Goal: Task Accomplishment & Management: Use online tool/utility

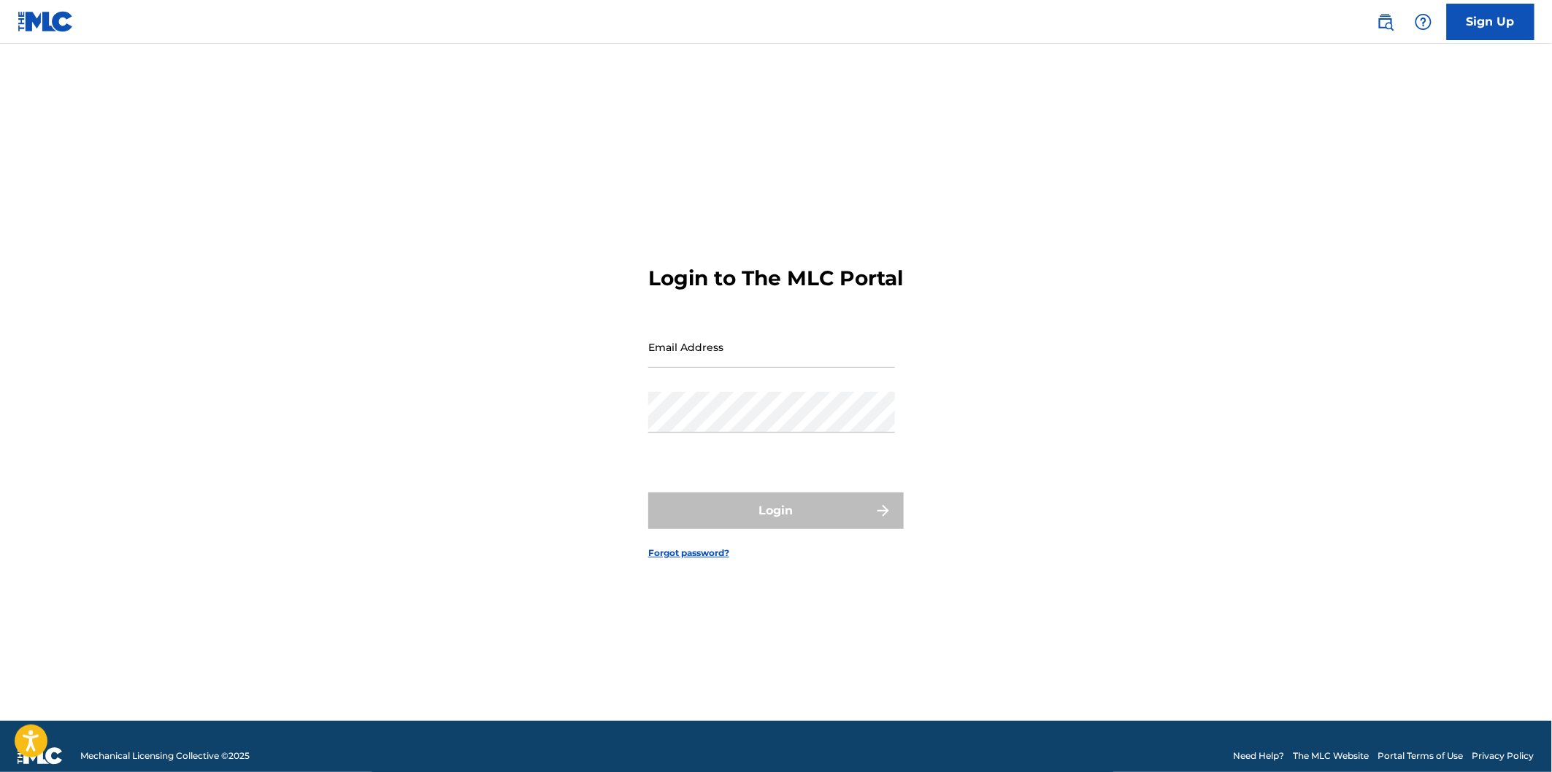
click at [787, 349] on input "Email Address" at bounding box center [771, 347] width 247 height 42
type input "[EMAIL_ADDRESS][DOMAIN_NAME]"
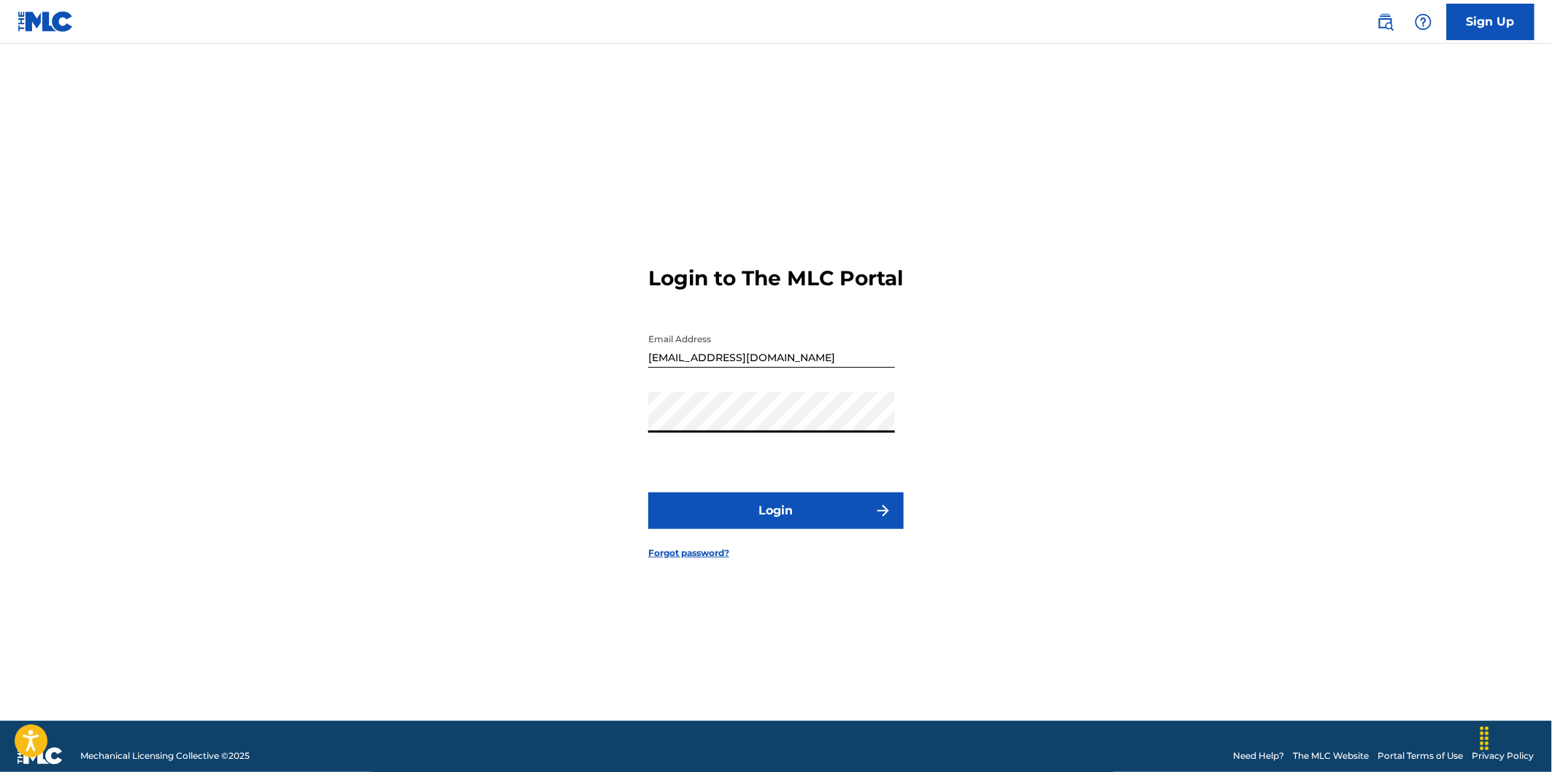
click at [803, 524] on button "Login" at bounding box center [775, 511] width 255 height 36
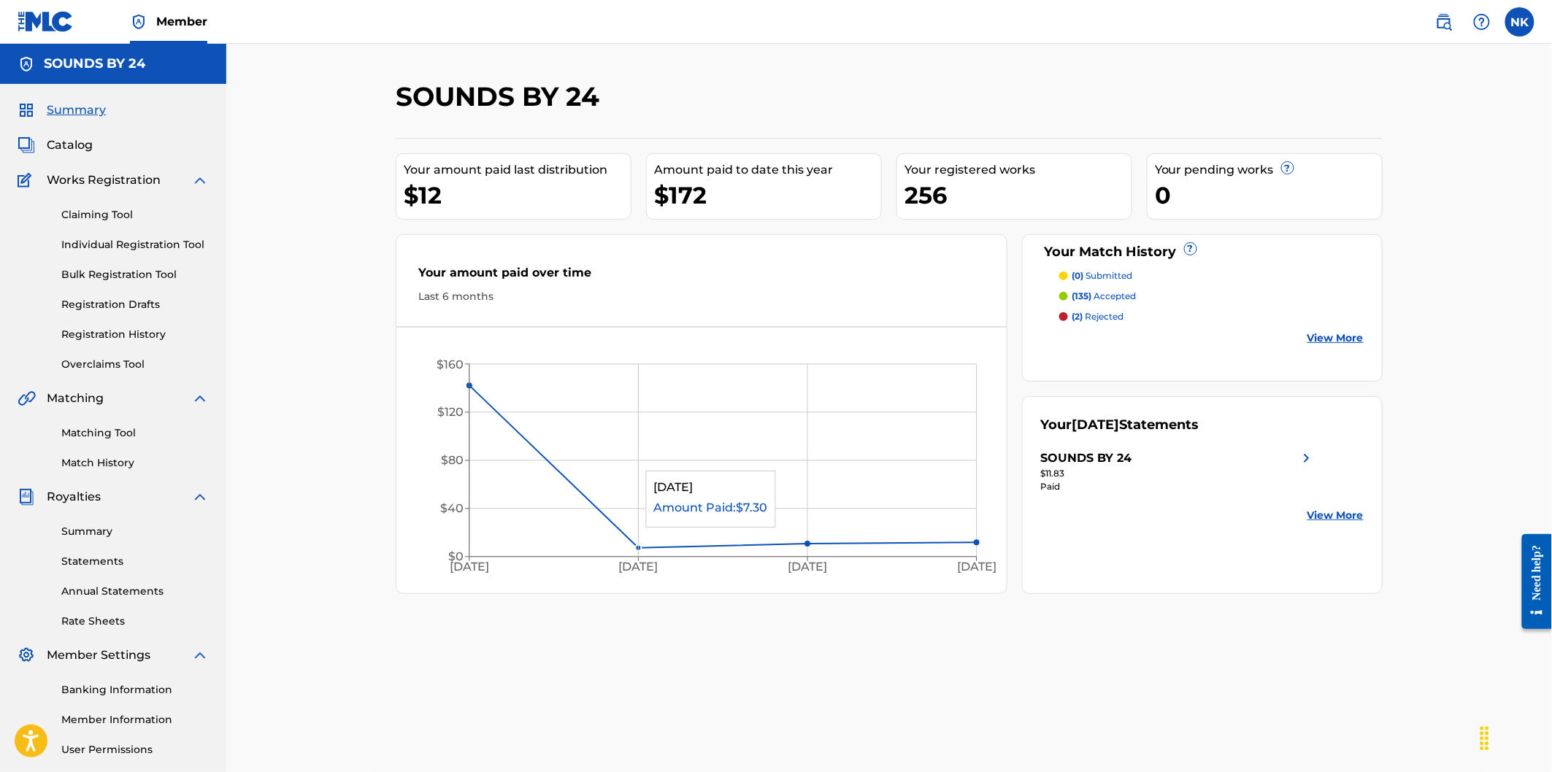
scroll to position [81, 0]
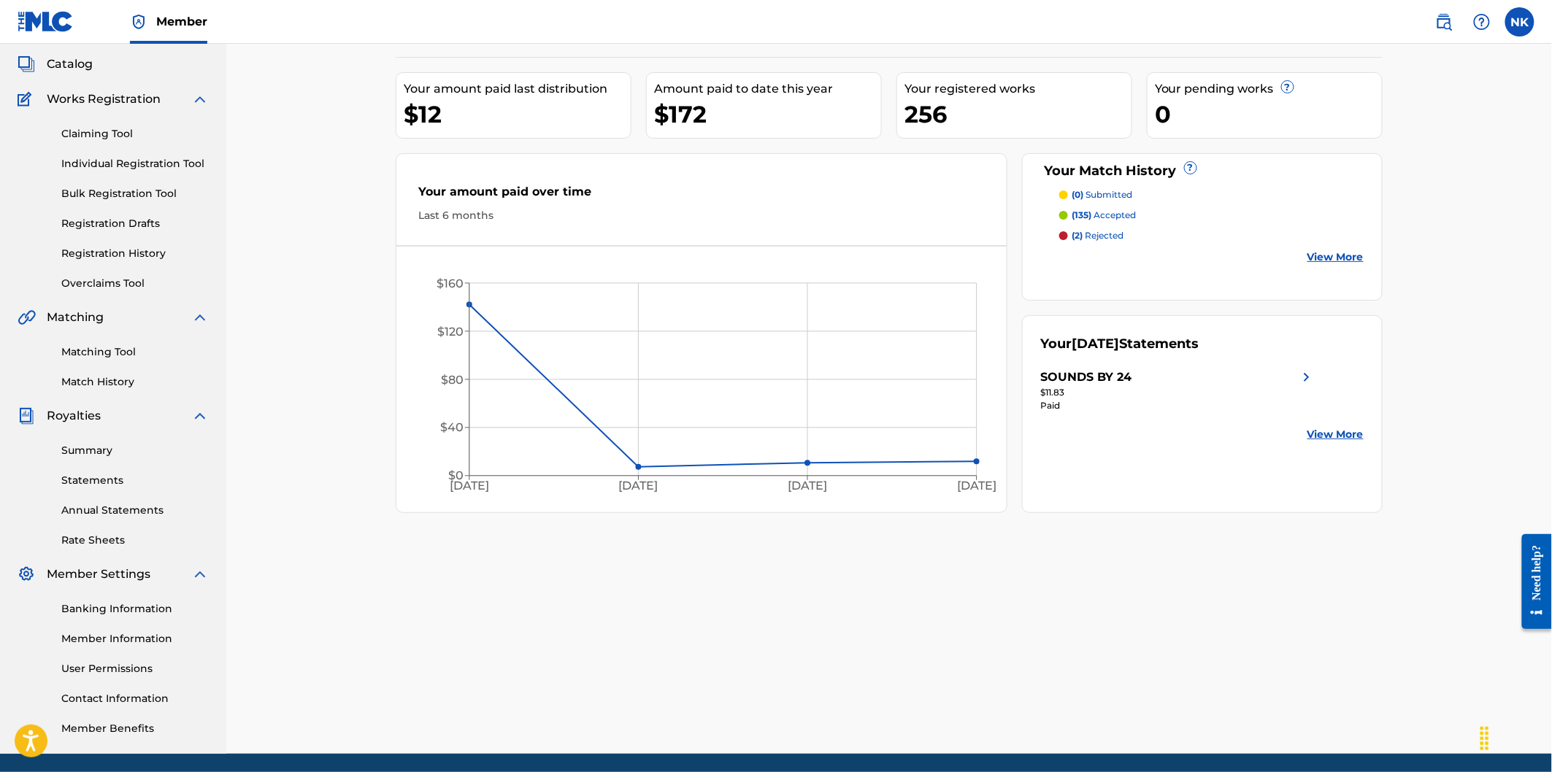
click at [143, 347] on link "Matching Tool" at bounding box center [134, 352] width 147 height 15
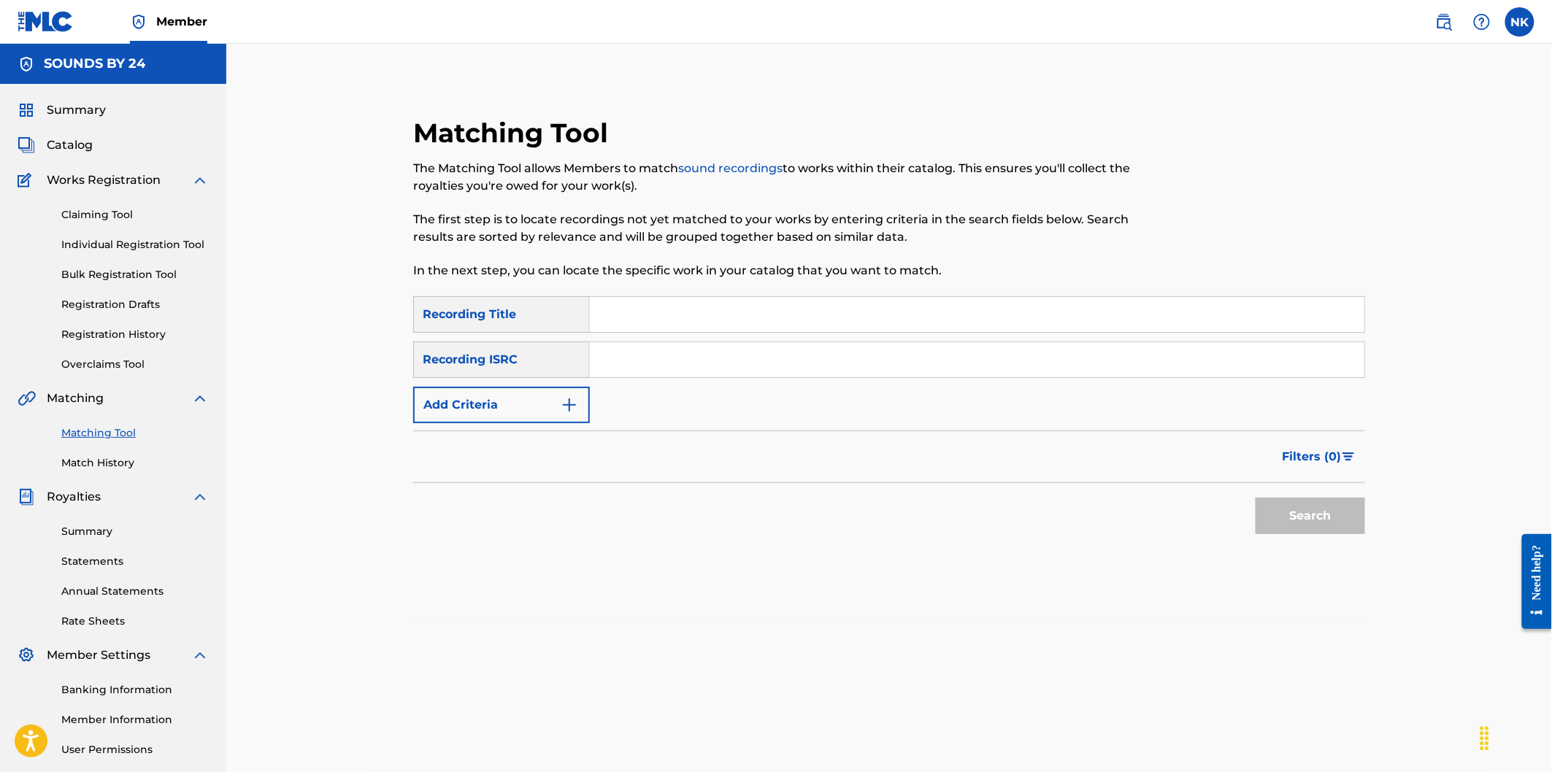
click at [524, 382] on div "SearchWithCriteria13884fa9-c8f0-4b9d-b7c3-9259458d0bc9 Recording Title SearchWi…" at bounding box center [889, 359] width 952 height 127
click at [524, 385] on div "SearchWithCriteria13884fa9-c8f0-4b9d-b7c3-9259458d0bc9 Recording Title SearchWi…" at bounding box center [889, 359] width 952 height 127
click at [526, 400] on button "Add Criteria" at bounding box center [501, 405] width 177 height 36
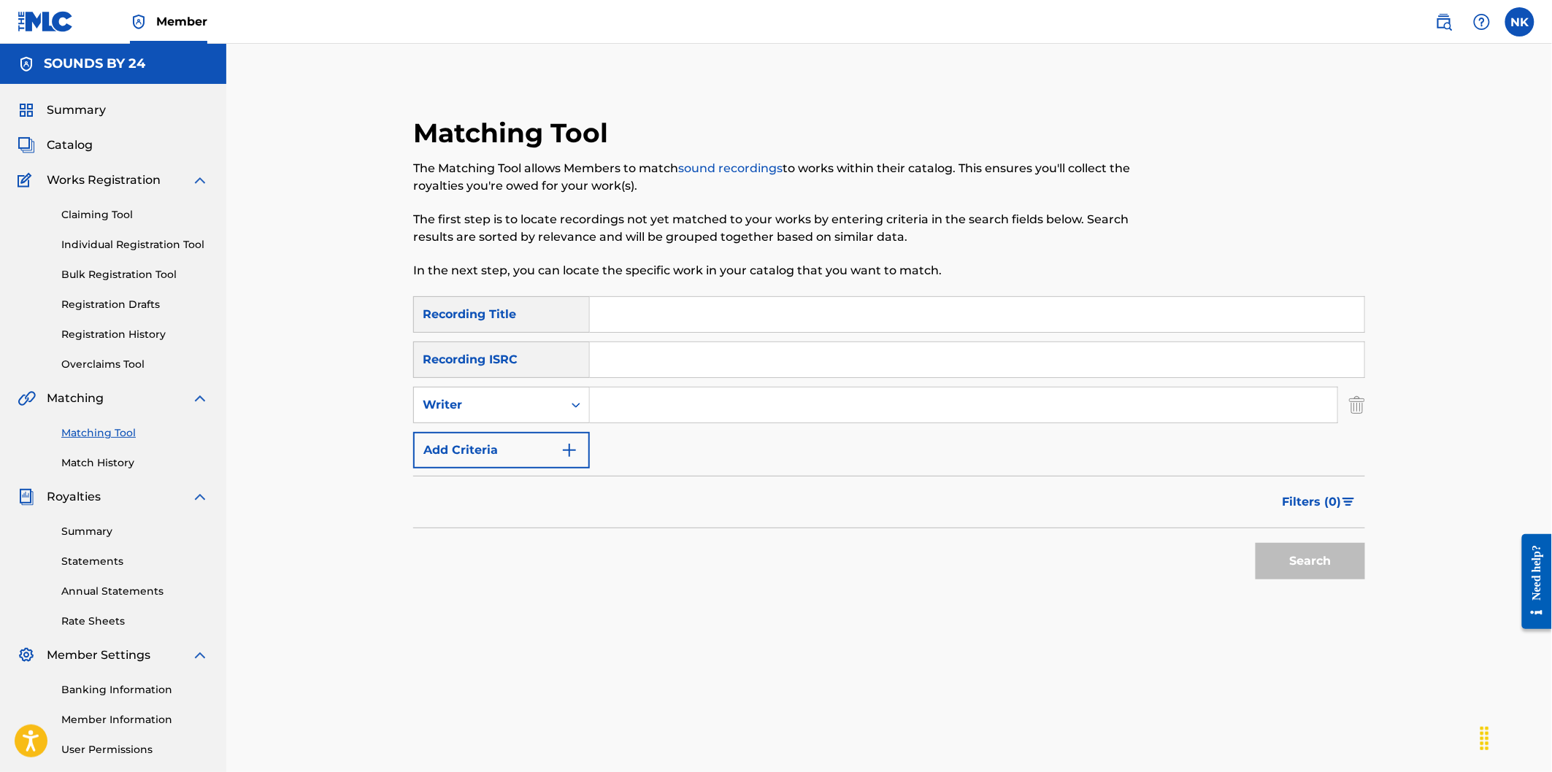
click at [709, 403] on input "Search Form" at bounding box center [963, 405] width 747 height 35
type input "[PERSON_NAME]"
drag, startPoint x: 1219, startPoint y: 542, endPoint x: 1339, endPoint y: 572, distance: 123.2
click at [1237, 544] on div "Search" at bounding box center [889, 557] width 952 height 58
click at [1339, 572] on button "Search" at bounding box center [1310, 561] width 109 height 36
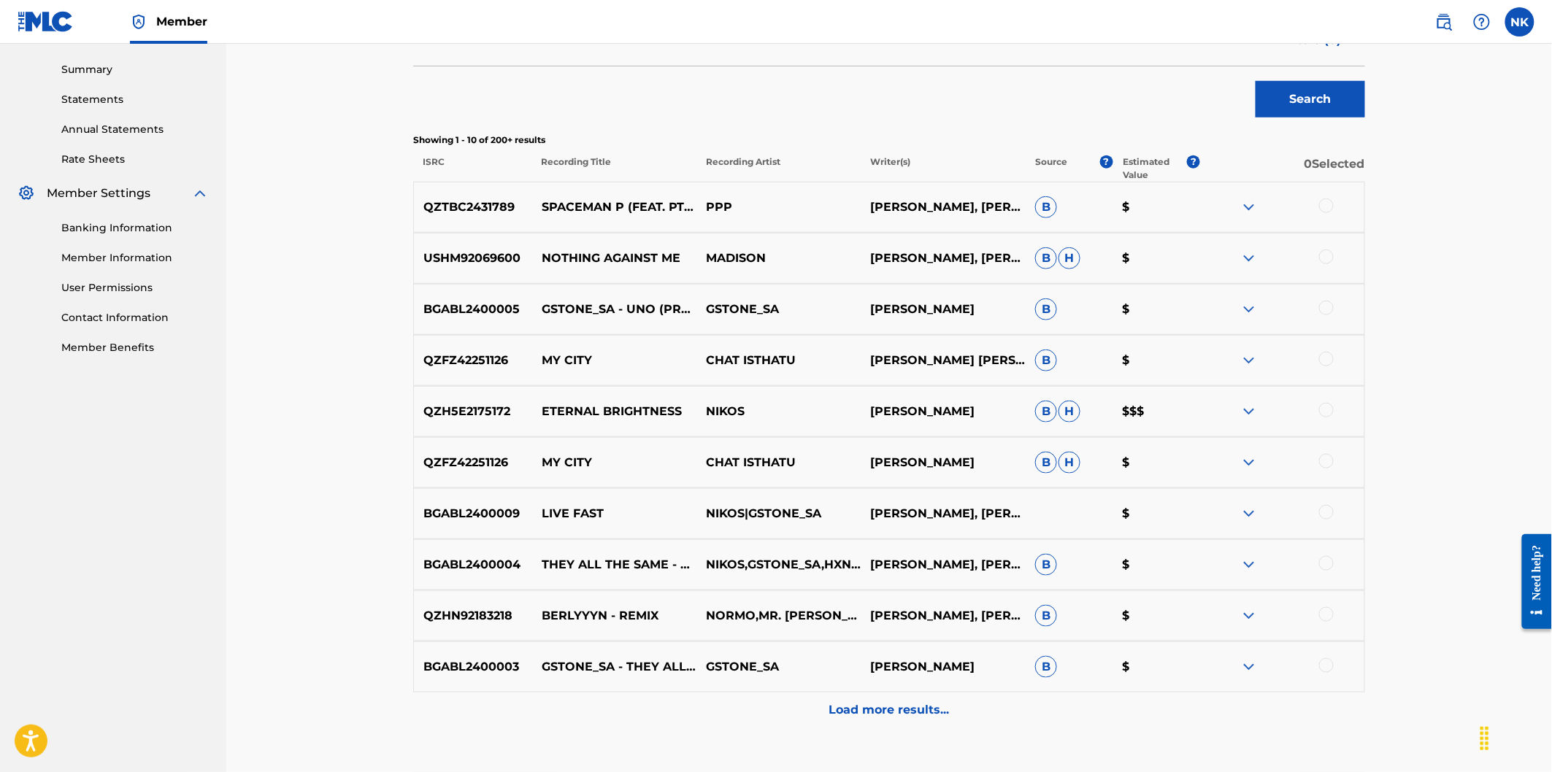
scroll to position [486, 0]
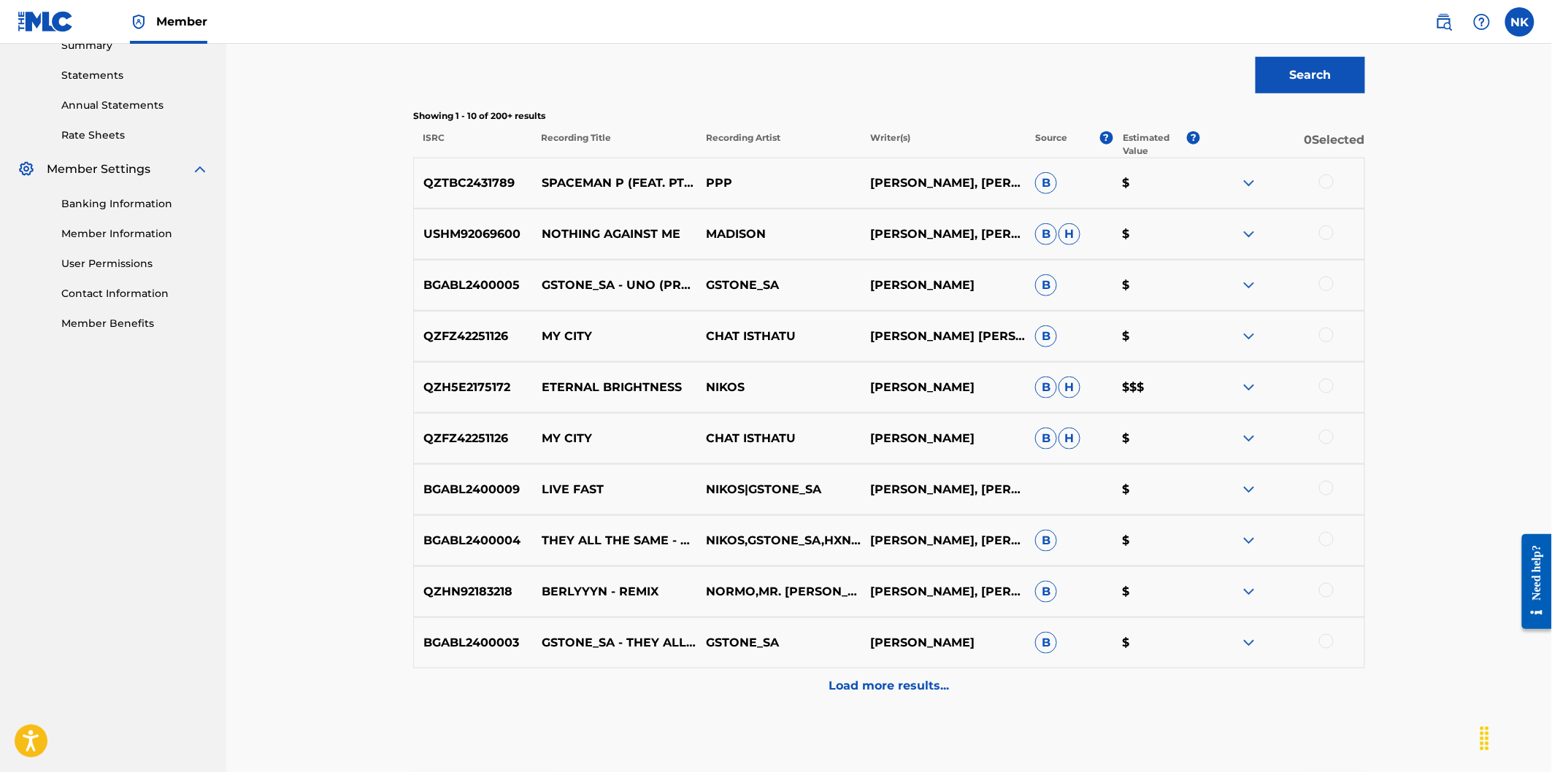
click at [891, 676] on div "Load more results..." at bounding box center [889, 687] width 952 height 36
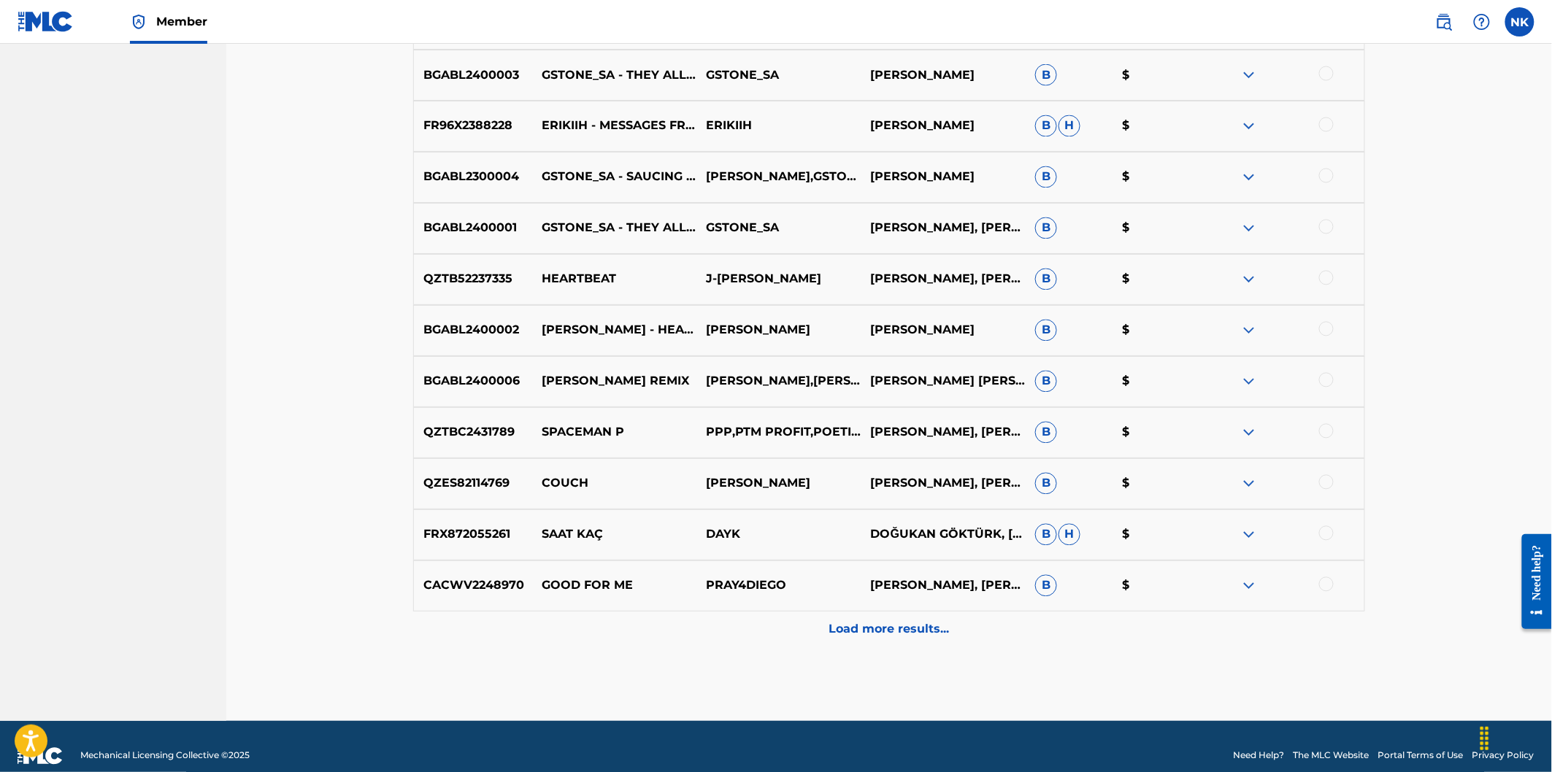
click at [858, 631] on p "Load more results..." at bounding box center [889, 630] width 120 height 18
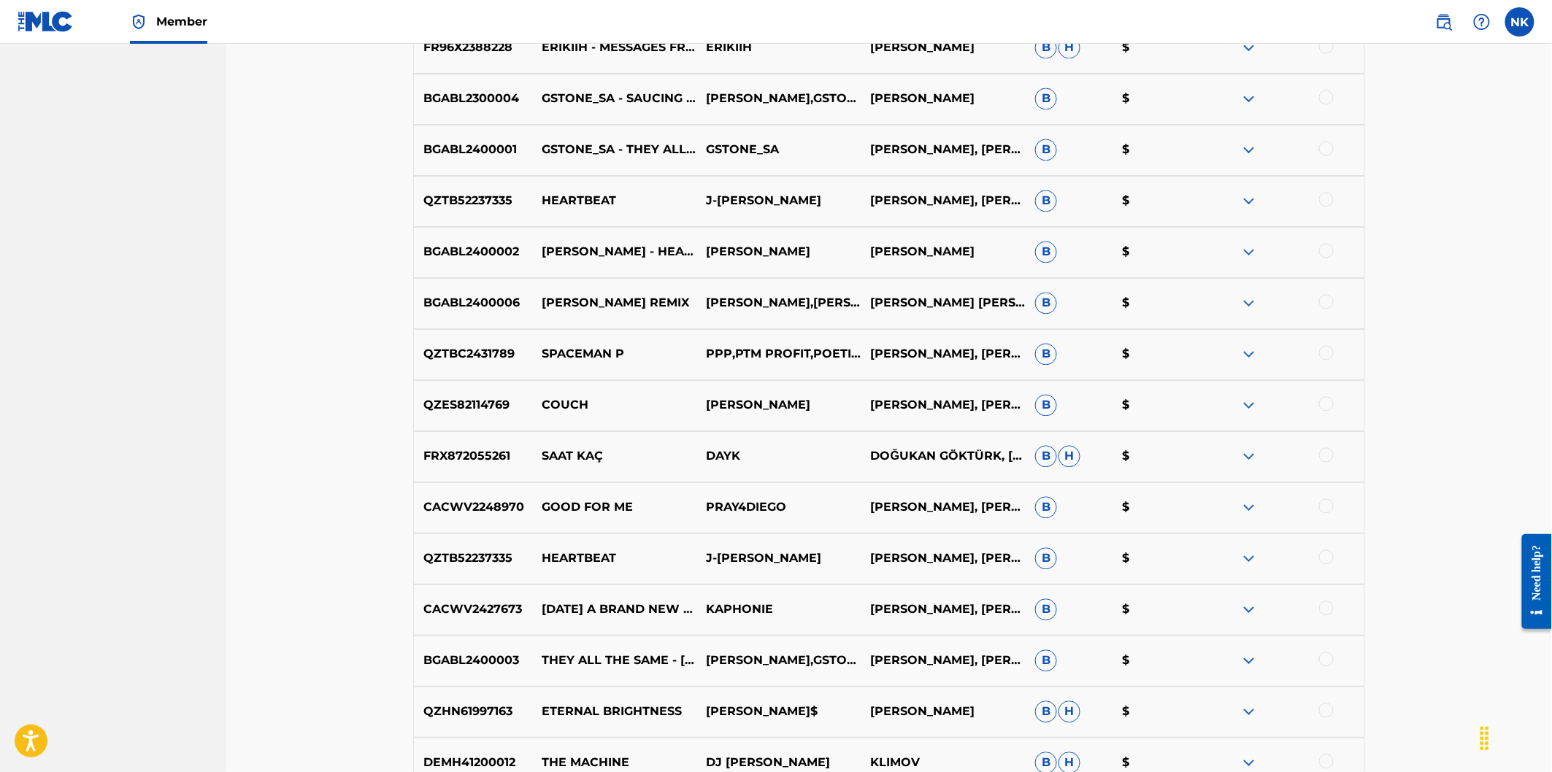
scroll to position [1541, 0]
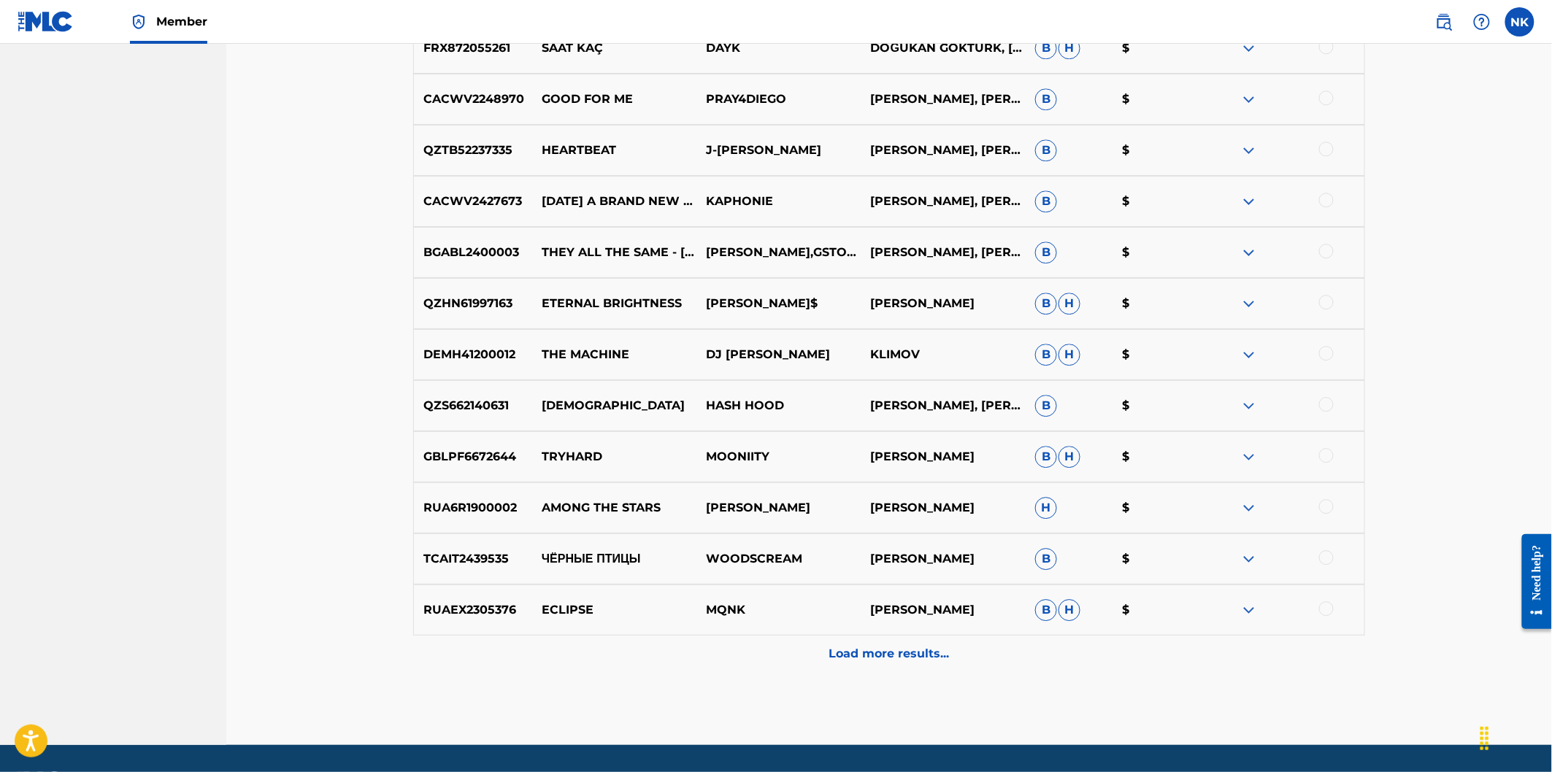
drag, startPoint x: 880, startPoint y: 661, endPoint x: 865, endPoint y: 660, distance: 14.6
click at [875, 662] on p "Load more results..." at bounding box center [889, 654] width 120 height 18
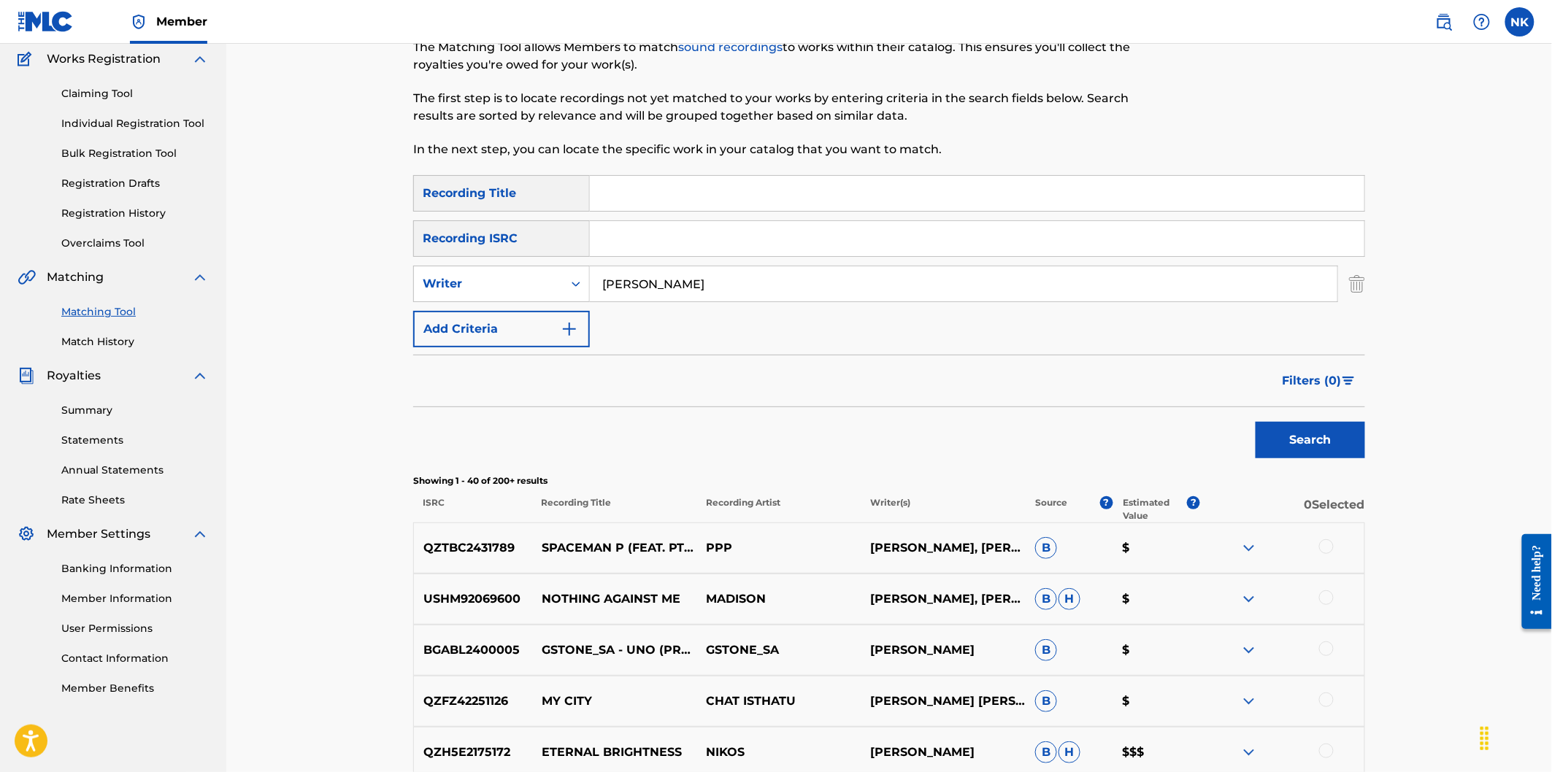
scroll to position [0, 0]
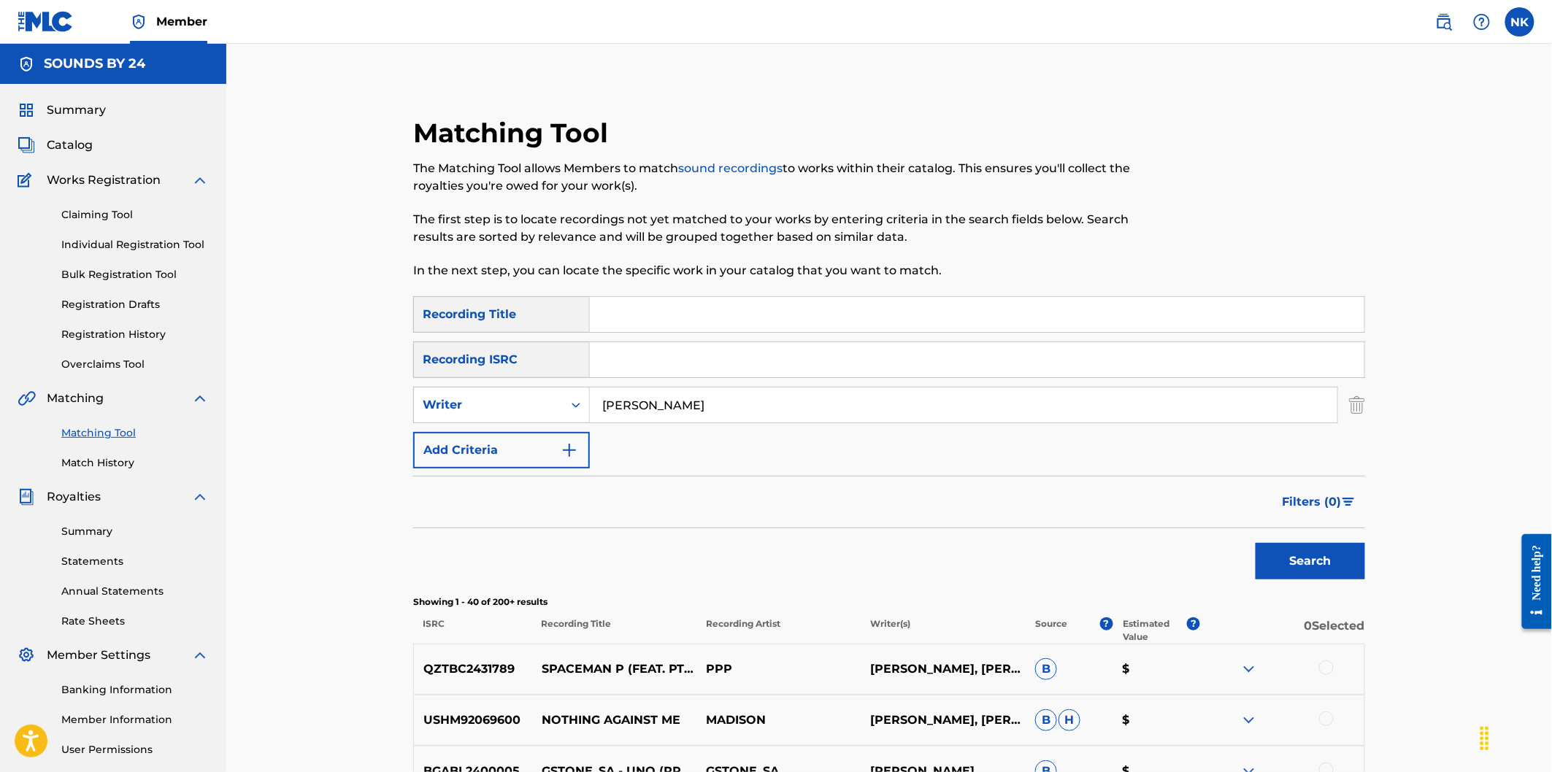
click at [108, 529] on link "Summary" at bounding box center [134, 531] width 147 height 15
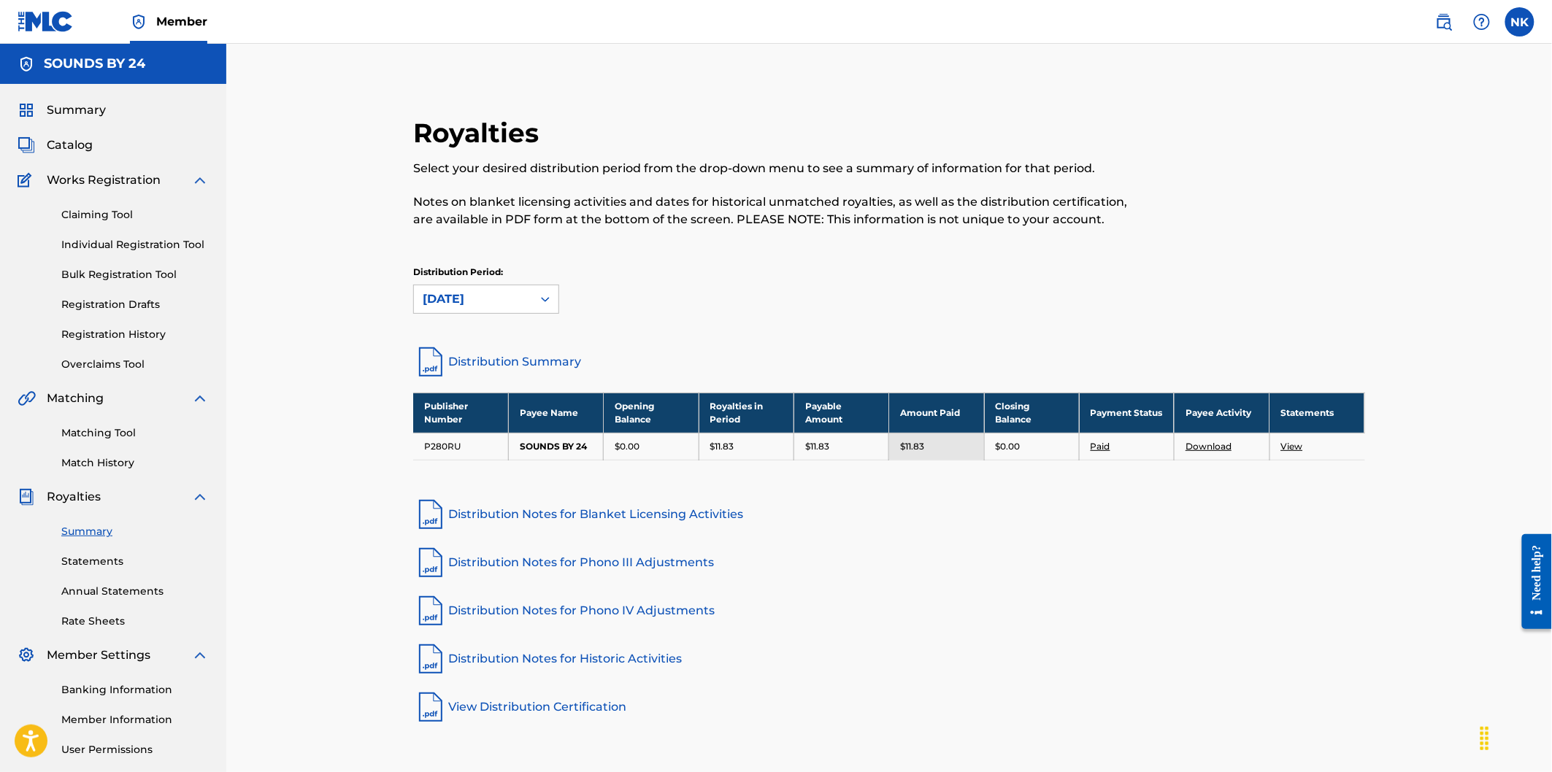
click at [109, 112] on div "Summary" at bounding box center [113, 110] width 191 height 18
click at [91, 105] on span "Summary" at bounding box center [76, 110] width 59 height 18
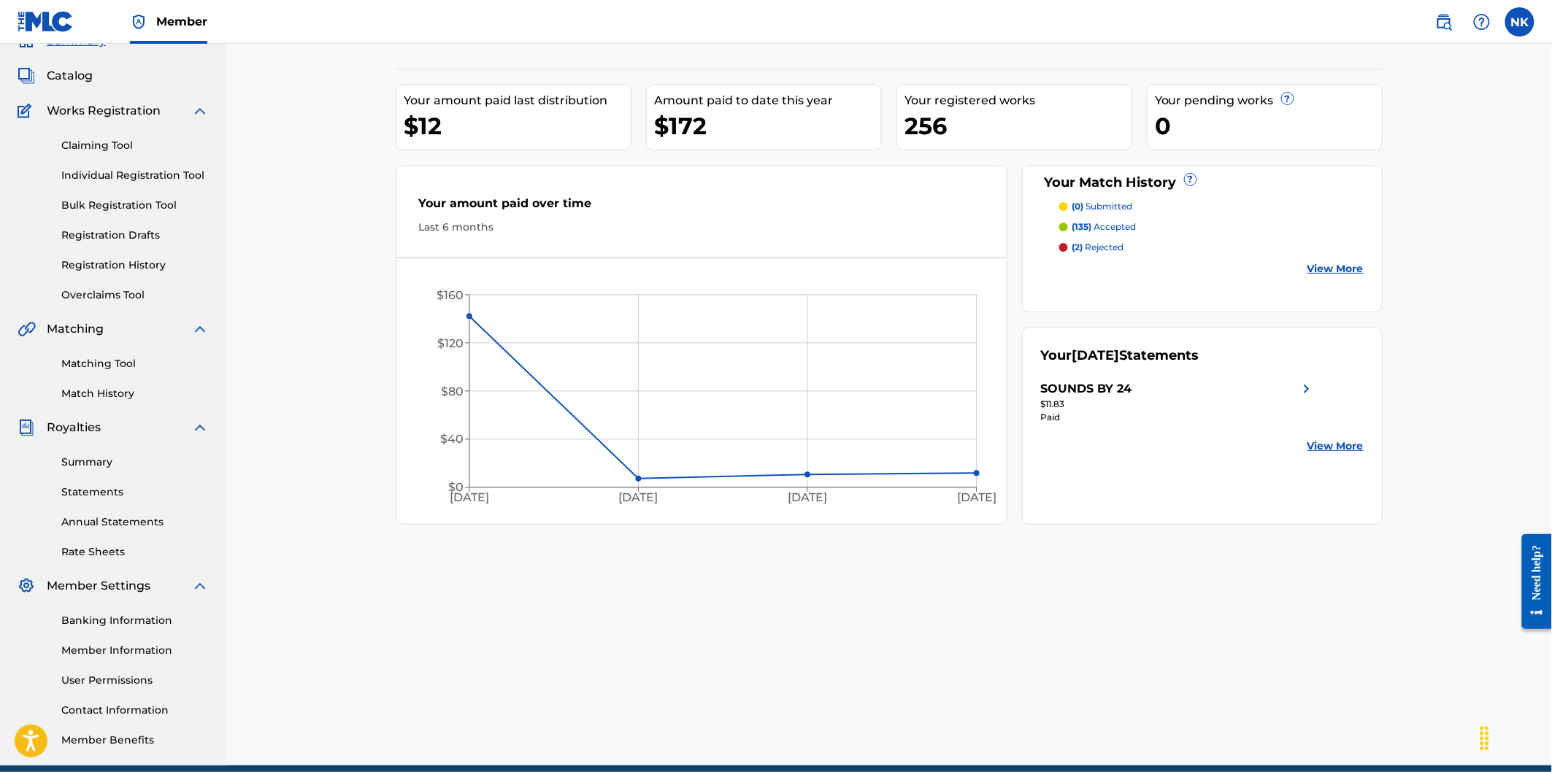
scroll to position [132, 0]
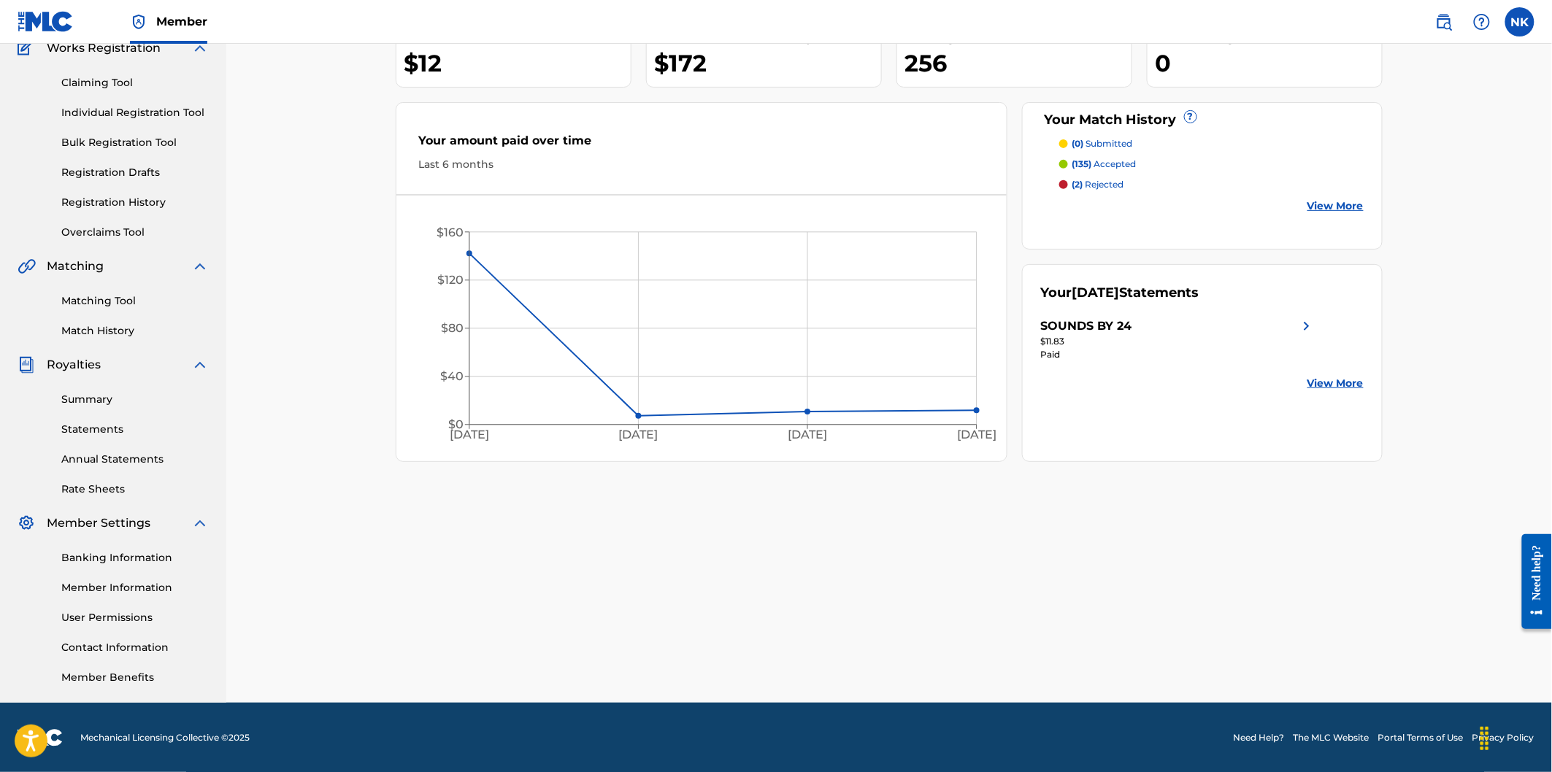
click at [131, 686] on div "Summary Catalog Works Registration Claiming Tool Individual Registration Tool B…" at bounding box center [113, 327] width 226 height 751
click at [134, 680] on link "Member Benefits" at bounding box center [134, 677] width 147 height 15
